Goal: Task Accomplishment & Management: Use online tool/utility

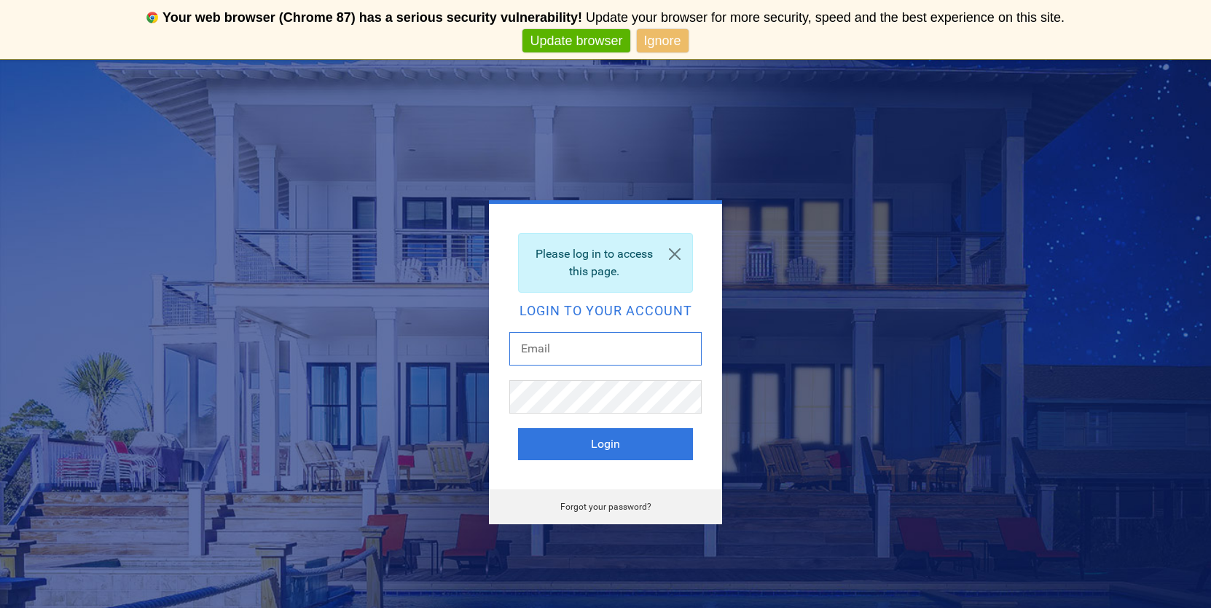
click at [574, 348] on input "text" at bounding box center [605, 349] width 192 height 34
type input "2wheeler7@msn.com"
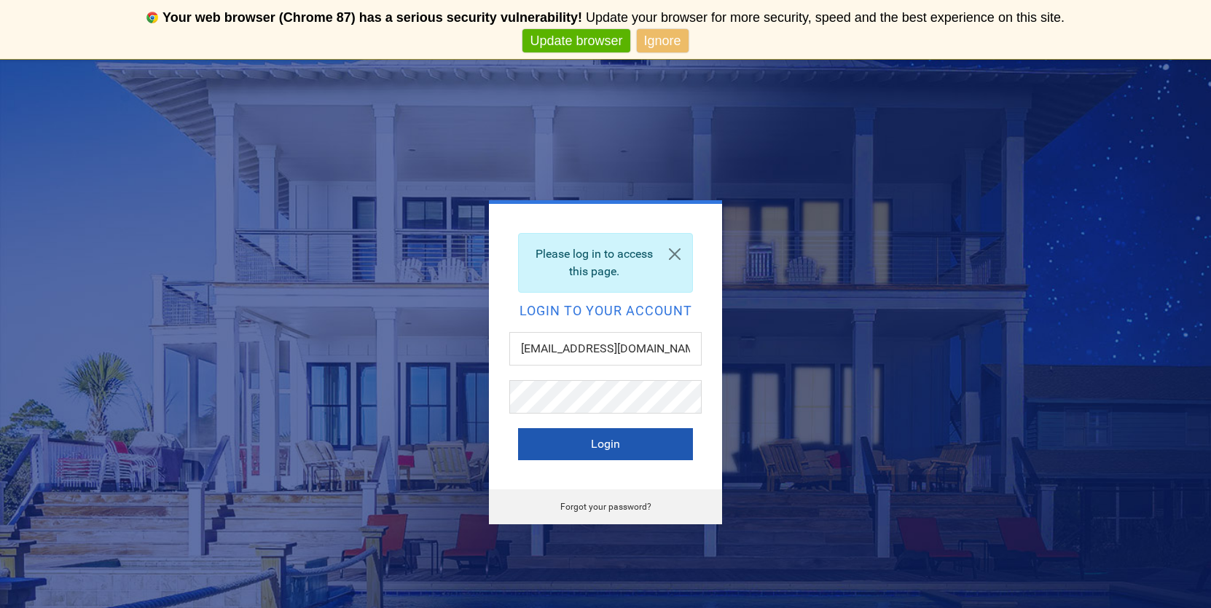
click at [608, 441] on button "Login" at bounding box center [605, 444] width 175 height 32
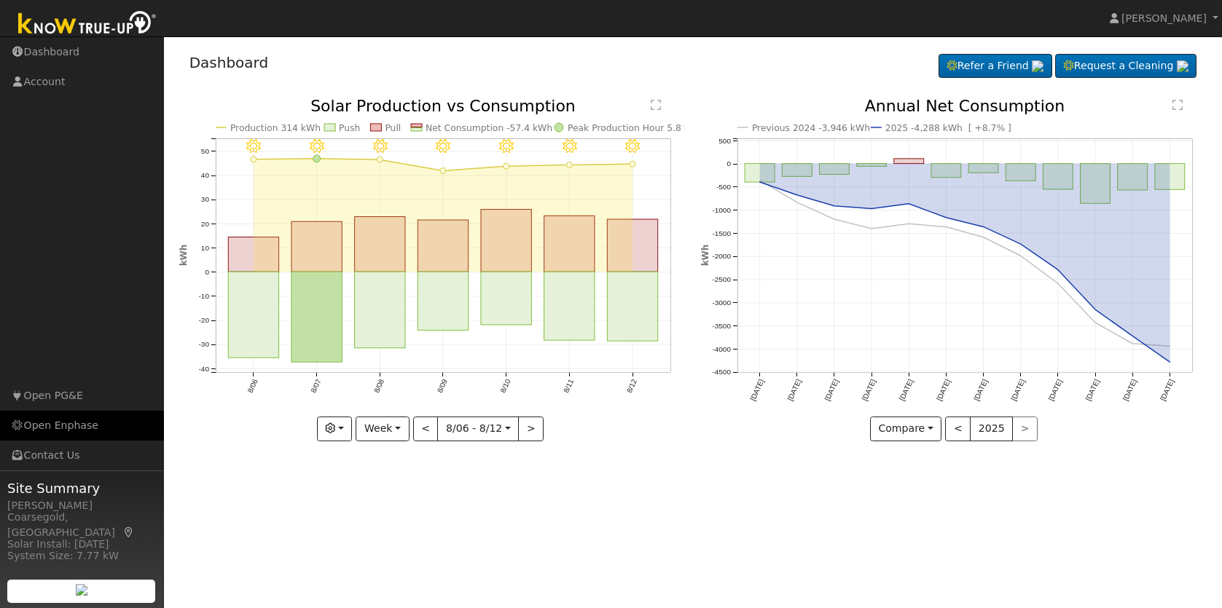
click at [53, 426] on link "Open Enphase" at bounding box center [82, 426] width 164 height 30
click at [55, 395] on link "Open PG&E" at bounding box center [82, 396] width 164 height 30
